Goal: Book appointment/travel/reservation

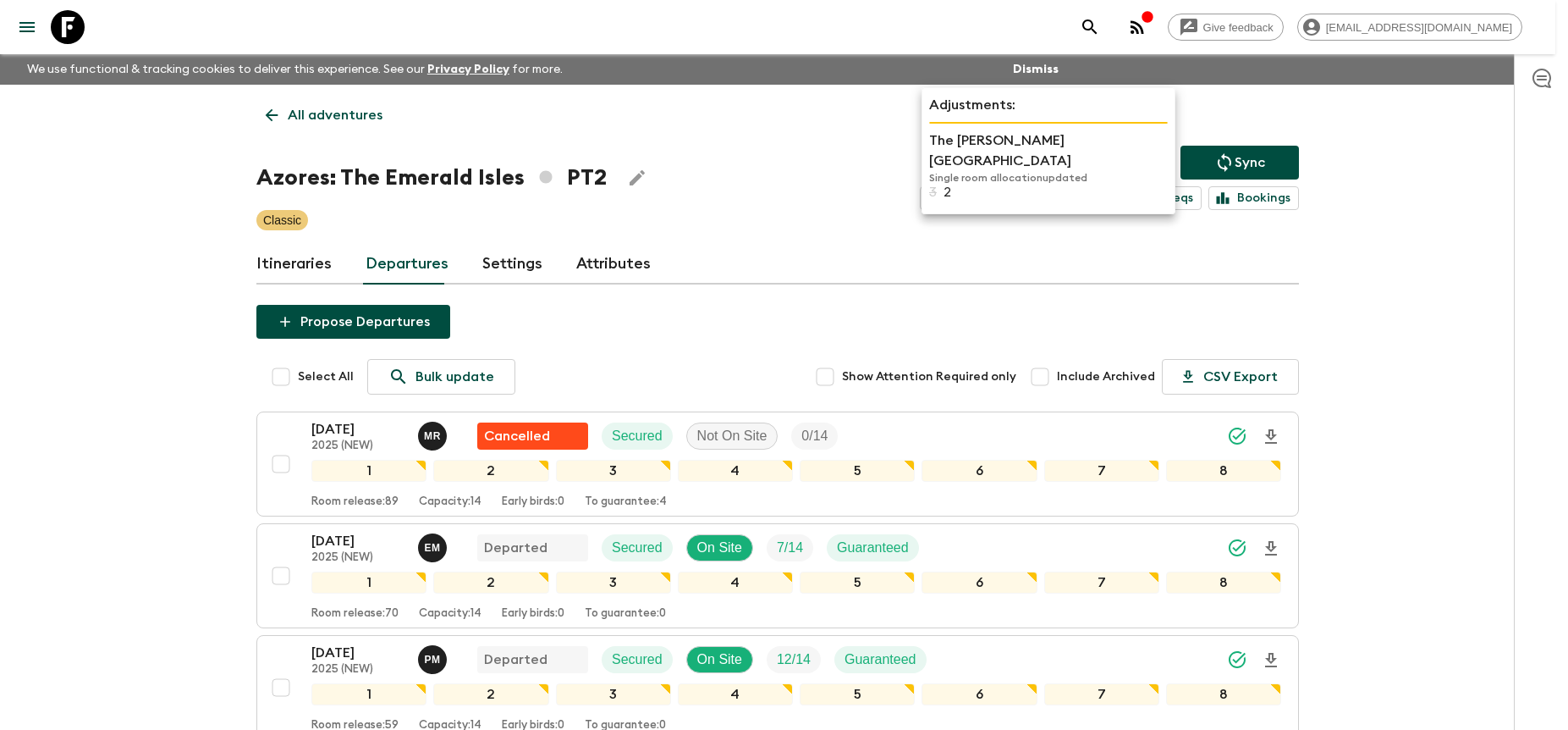
scroll to position [394, 0]
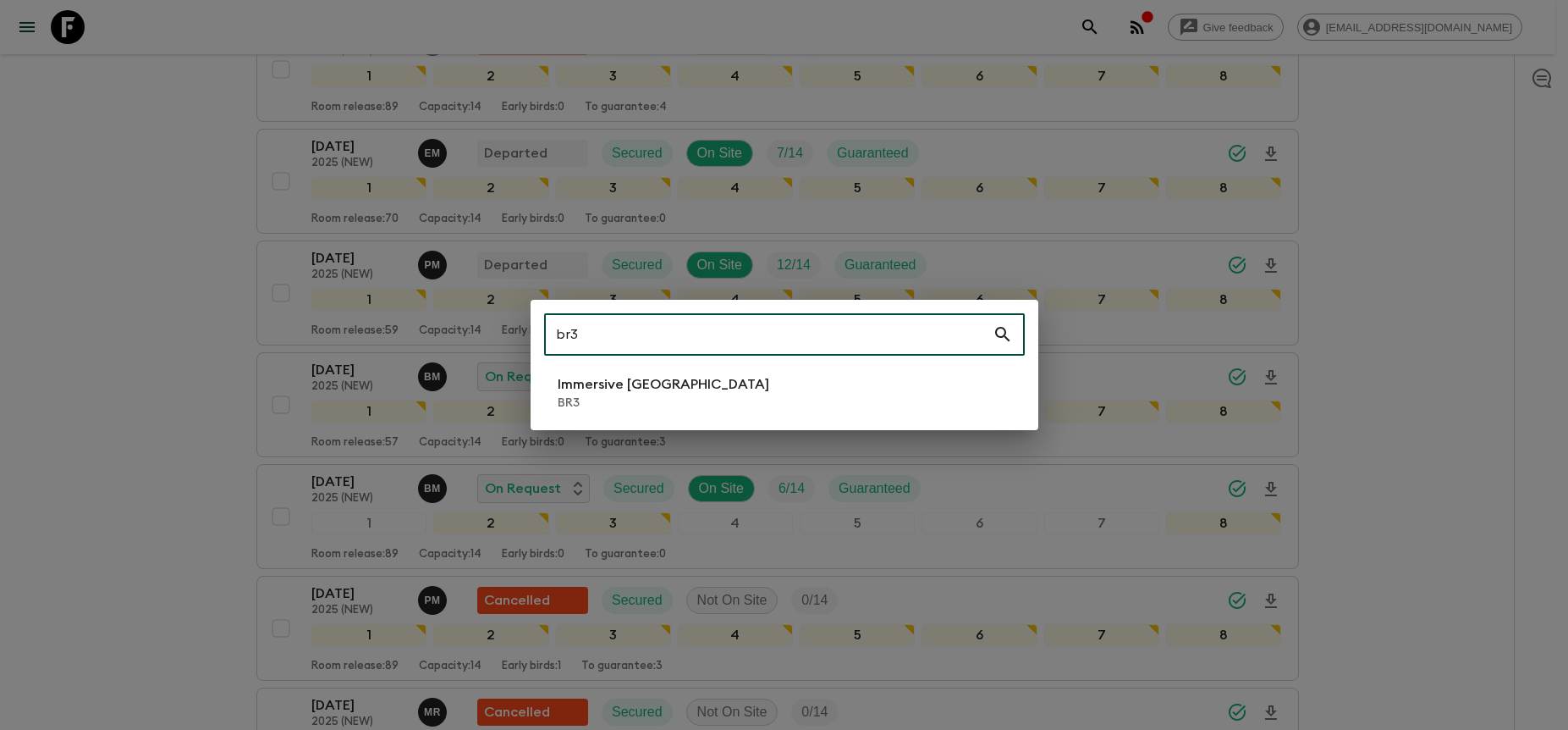
type input "br3"
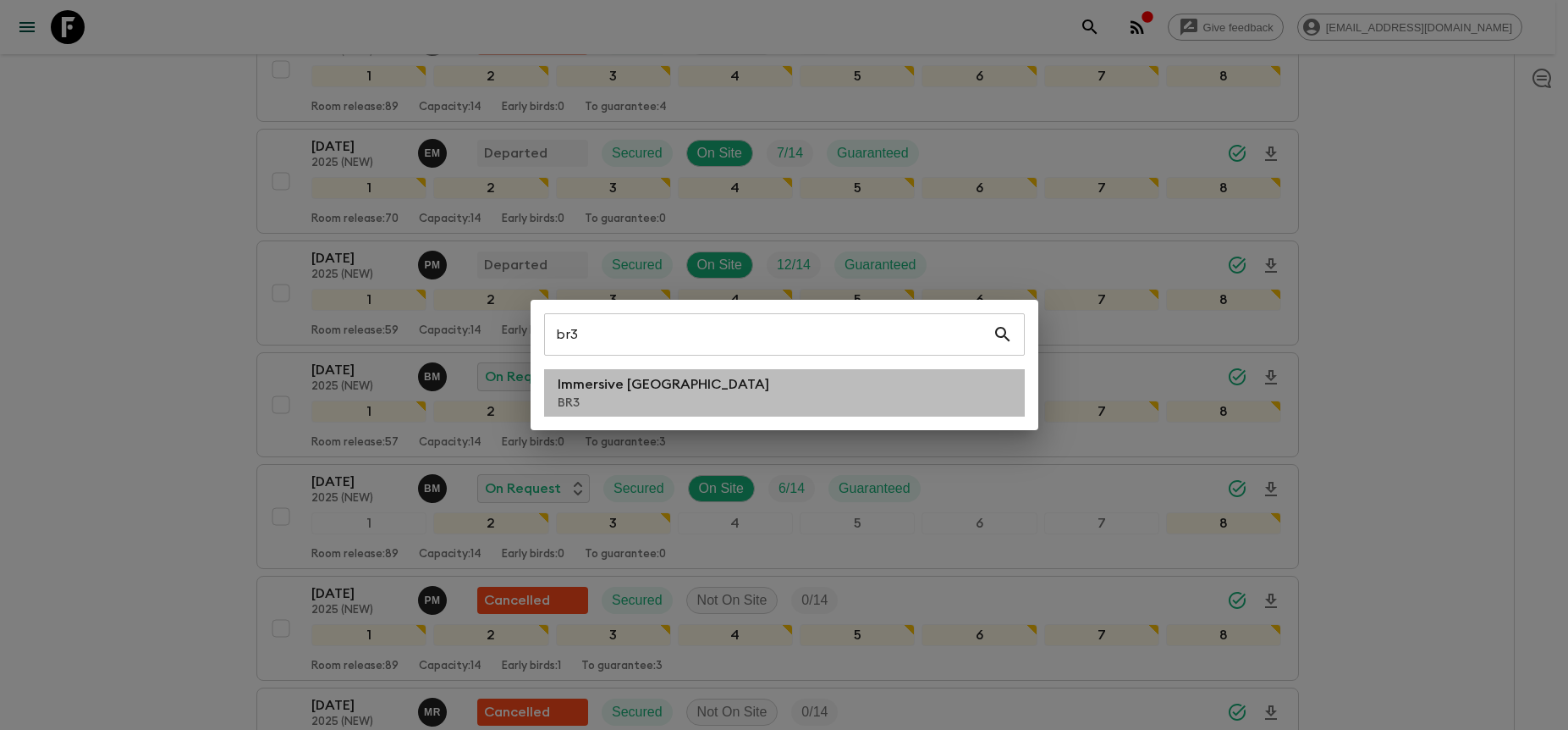
click at [840, 398] on li "Immersive [GEOGRAPHIC_DATA] BR3" at bounding box center [784, 392] width 481 height 47
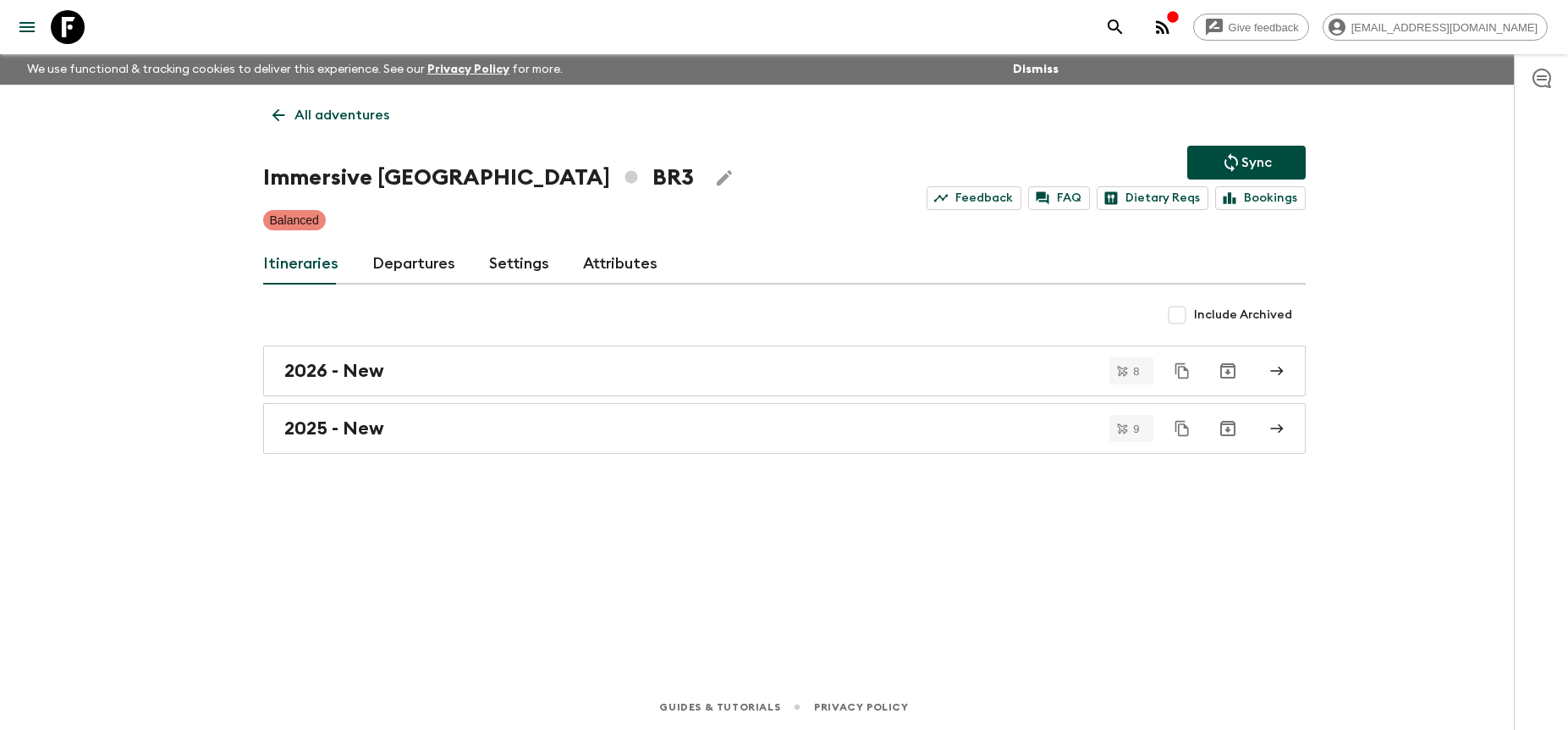
click at [430, 284] on link "Departures" at bounding box center [413, 264] width 83 height 41
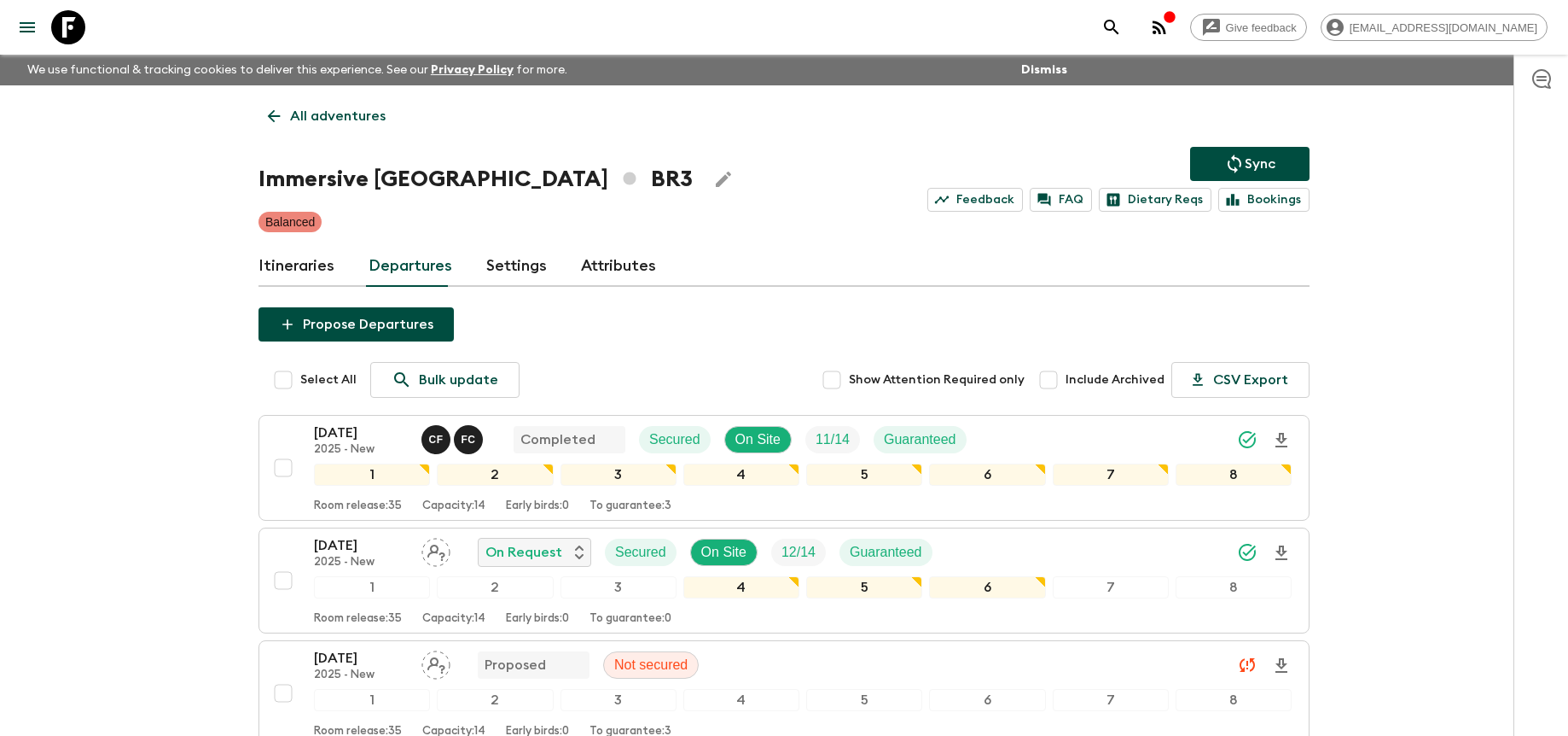
click at [1179, 541] on div "[DATE] 2025 - New On Request Secured On Site 12 / 14 Guaranteed" at bounding box center [802, 552] width 978 height 34
